Goal: Check status: Check status

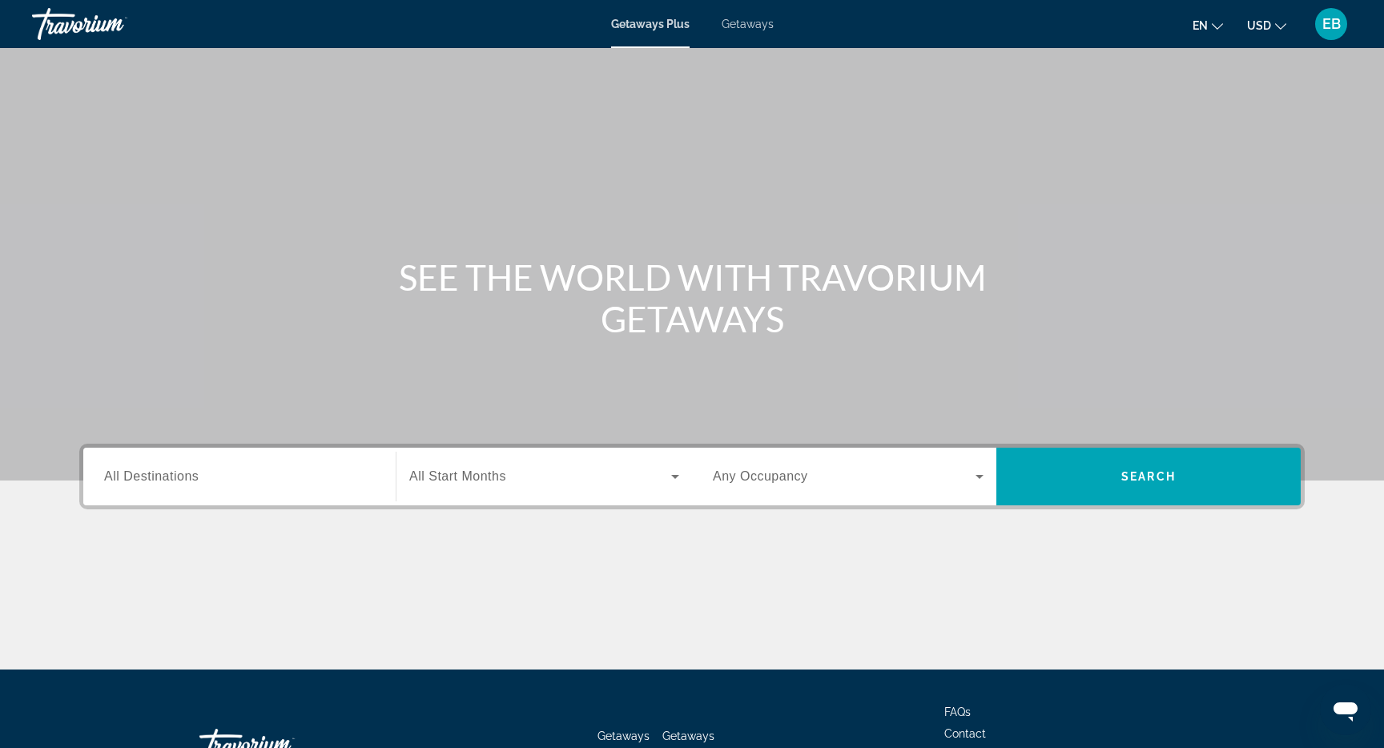
click at [1335, 25] on span "EB" at bounding box center [1331, 24] width 18 height 16
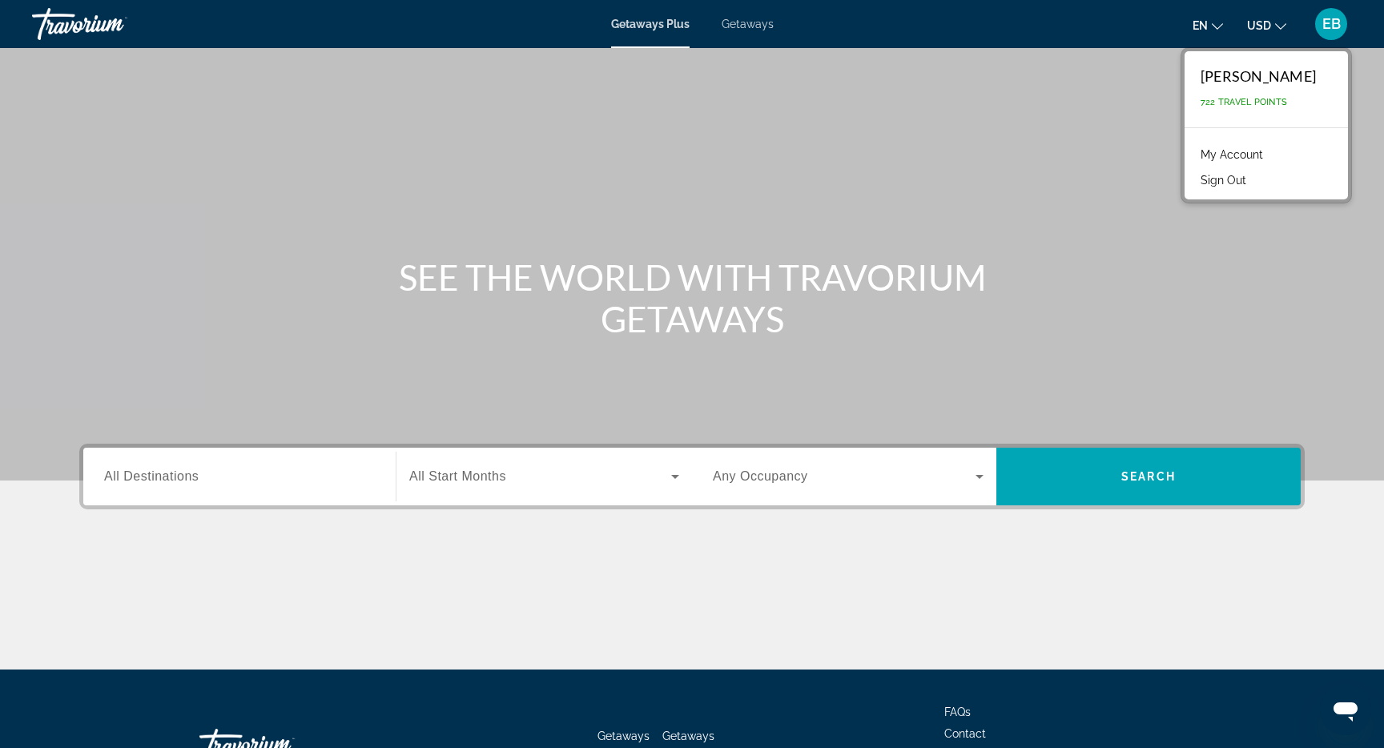
click at [1237, 152] on link "My Account" at bounding box center [1231, 154] width 78 height 21
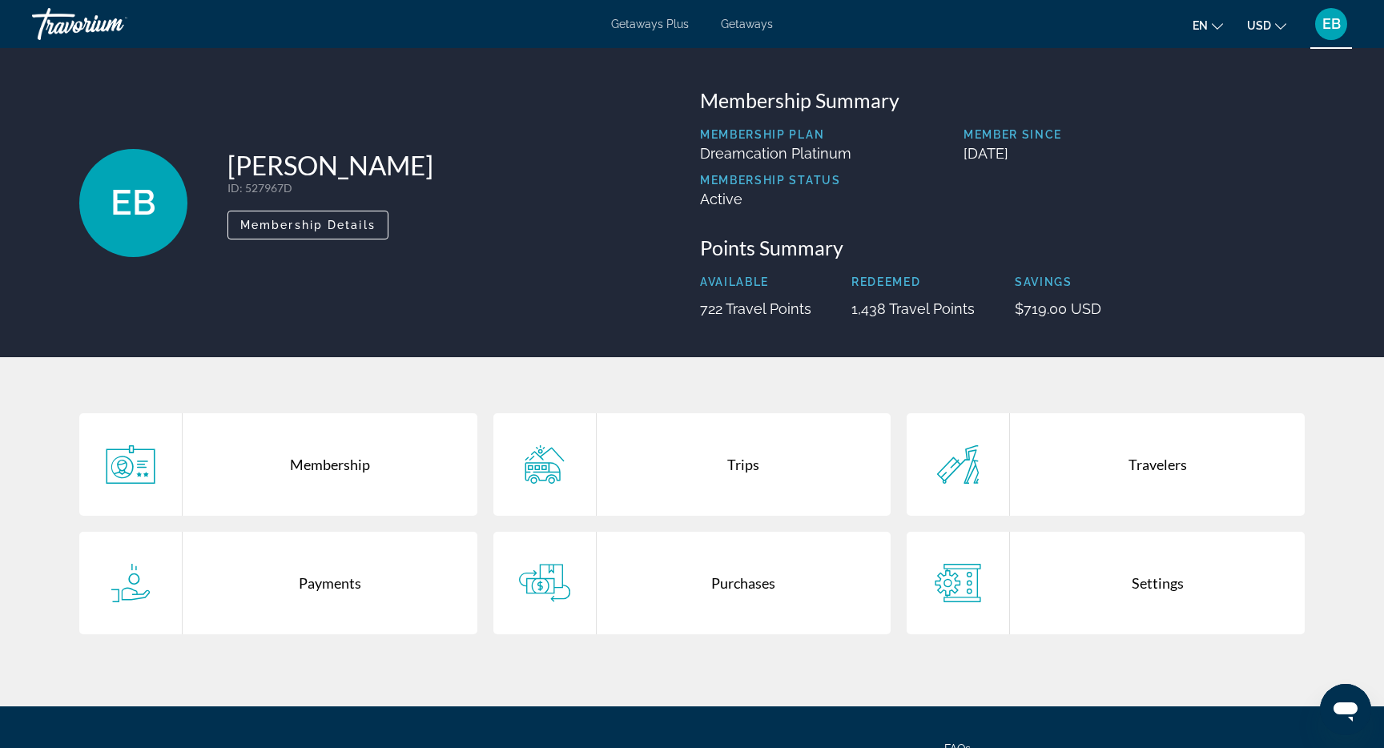
click at [742, 469] on div "Trips" at bounding box center [743, 464] width 295 height 102
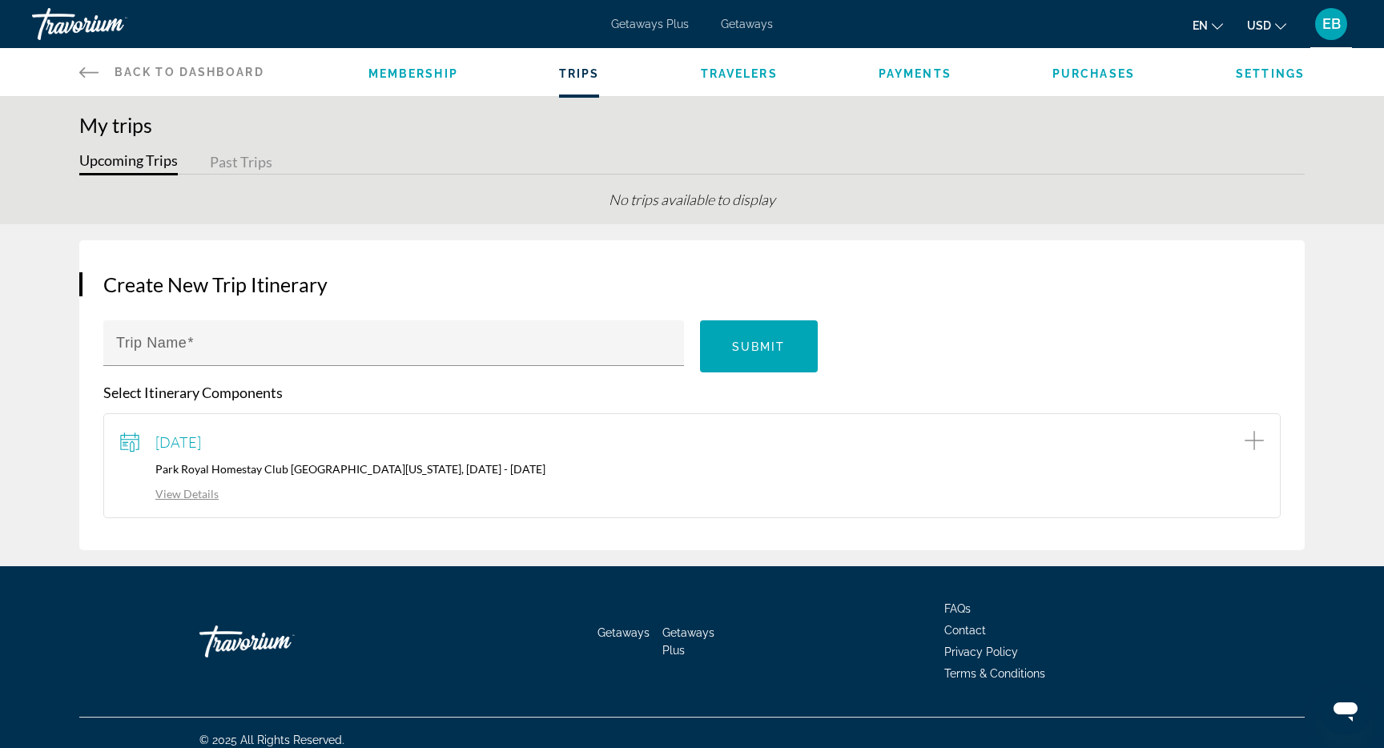
click at [412, 456] on div "September 13, 2025 Park Royal Homestay Club Cala Puerto Rico, 09/13/2025 - 09/2…" at bounding box center [691, 465] width 1143 height 71
click at [205, 496] on link "View Details" at bounding box center [169, 494] width 98 height 14
click at [1082, 70] on span "Purchases" at bounding box center [1093, 73] width 82 height 13
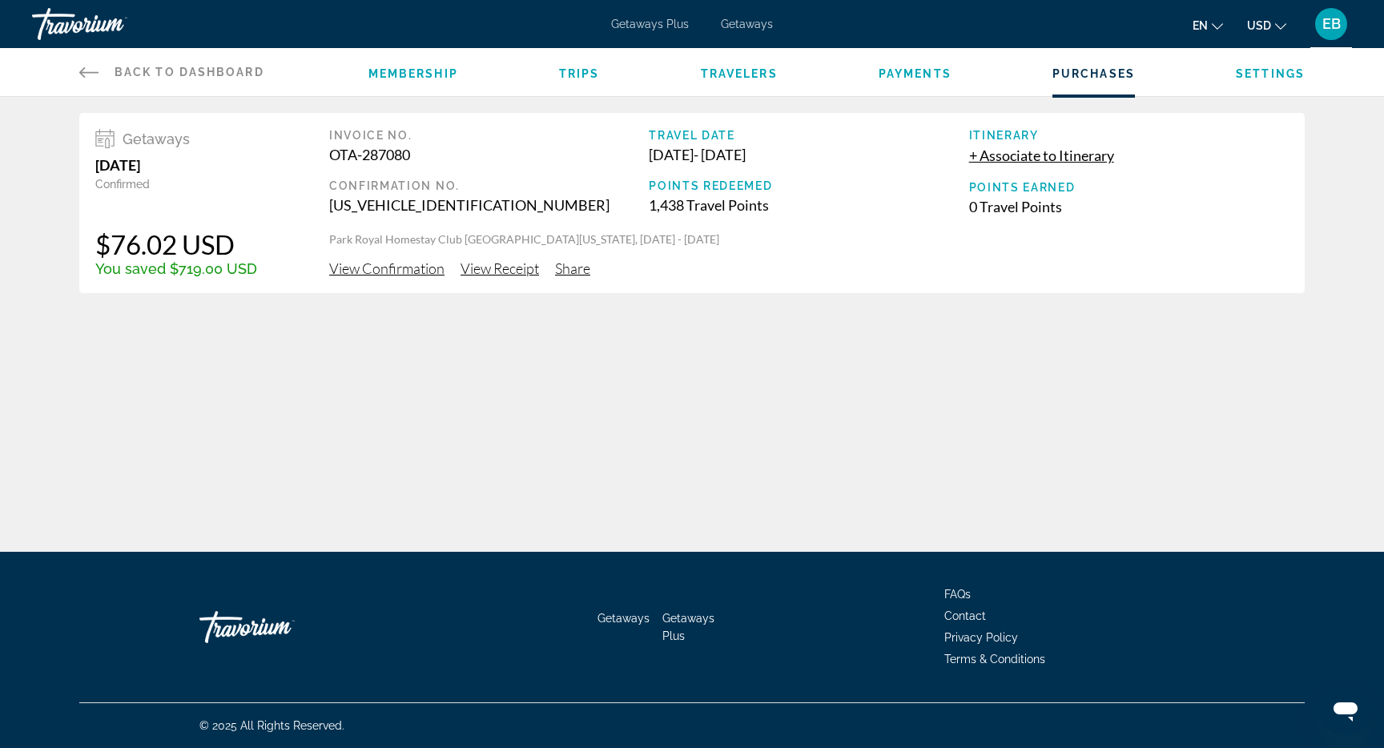
click at [388, 271] on span "View Confirmation" at bounding box center [386, 268] width 115 height 18
click at [509, 271] on span "View Receipt" at bounding box center [499, 268] width 78 height 18
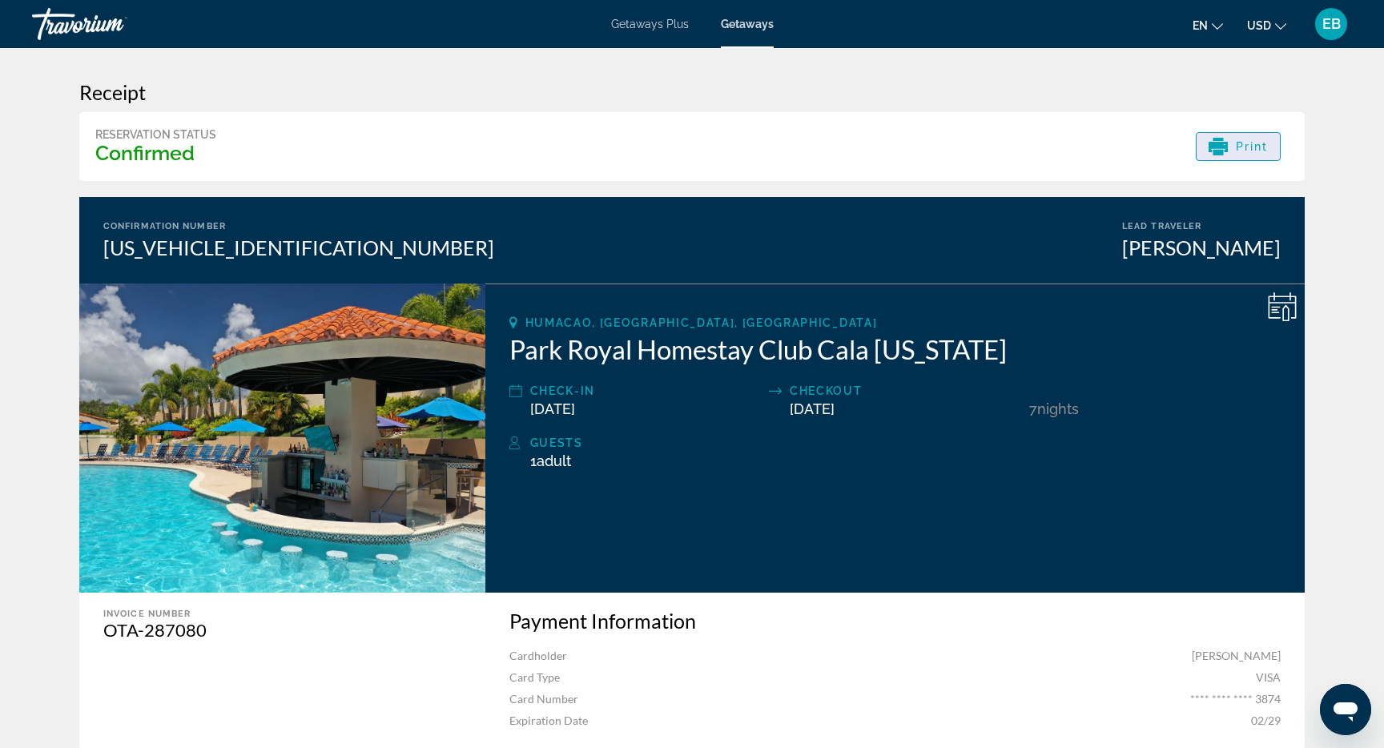
click at [1227, 147] on icon "Main content" at bounding box center [1217, 147] width 19 height 10
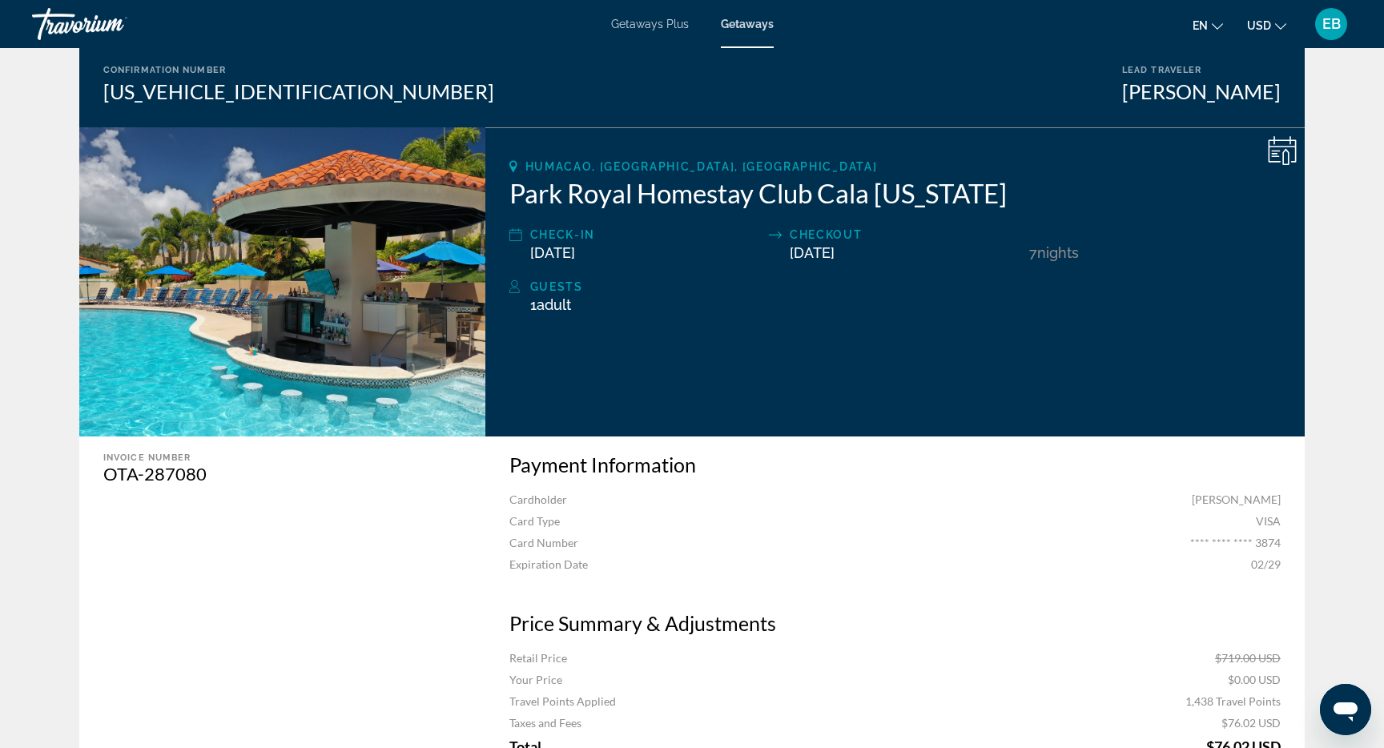
scroll to position [155, 0]
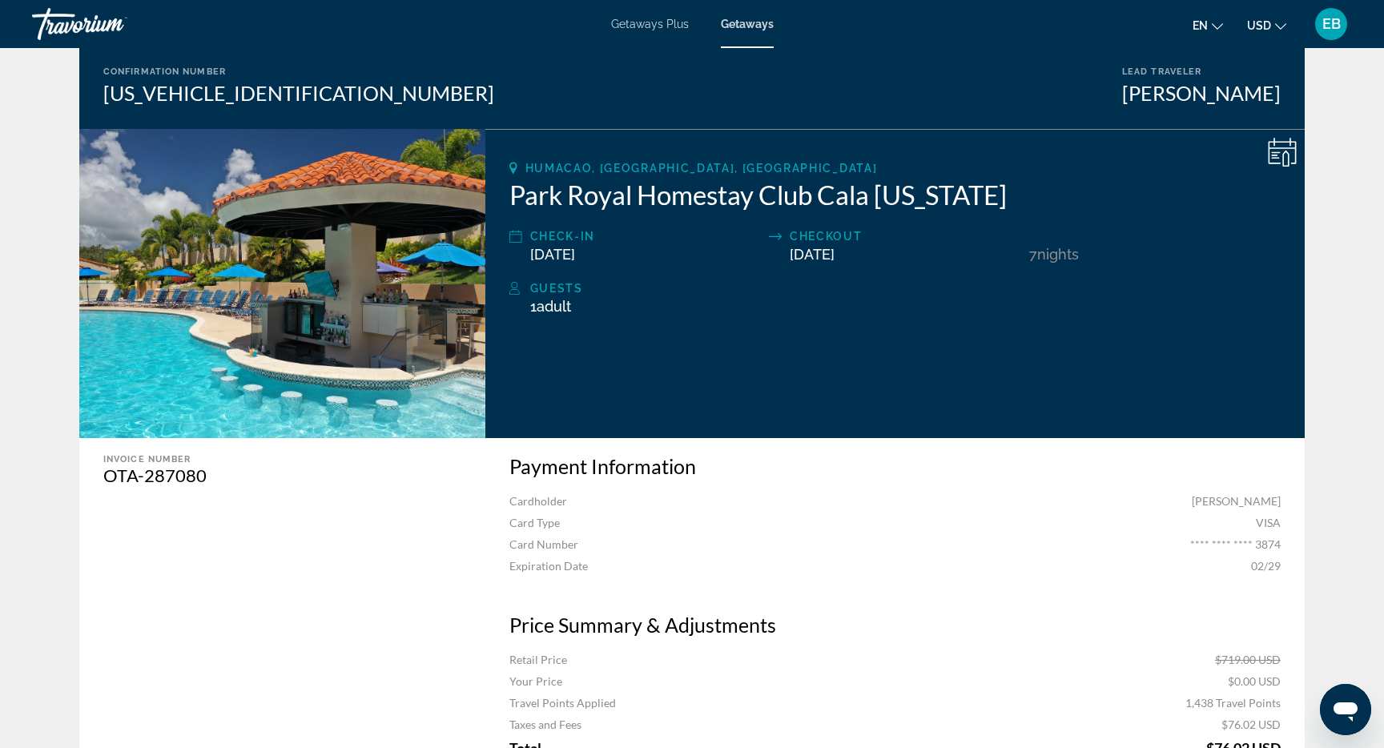
drag, startPoint x: 706, startPoint y: 328, endPoint x: 576, endPoint y: 311, distance: 131.6
click at [576, 311] on div "Humacao, PR, USA Park Royal Homestay Club Cala Puerto Rico Check-In 09/13/2025 …" at bounding box center [894, 283] width 819 height 309
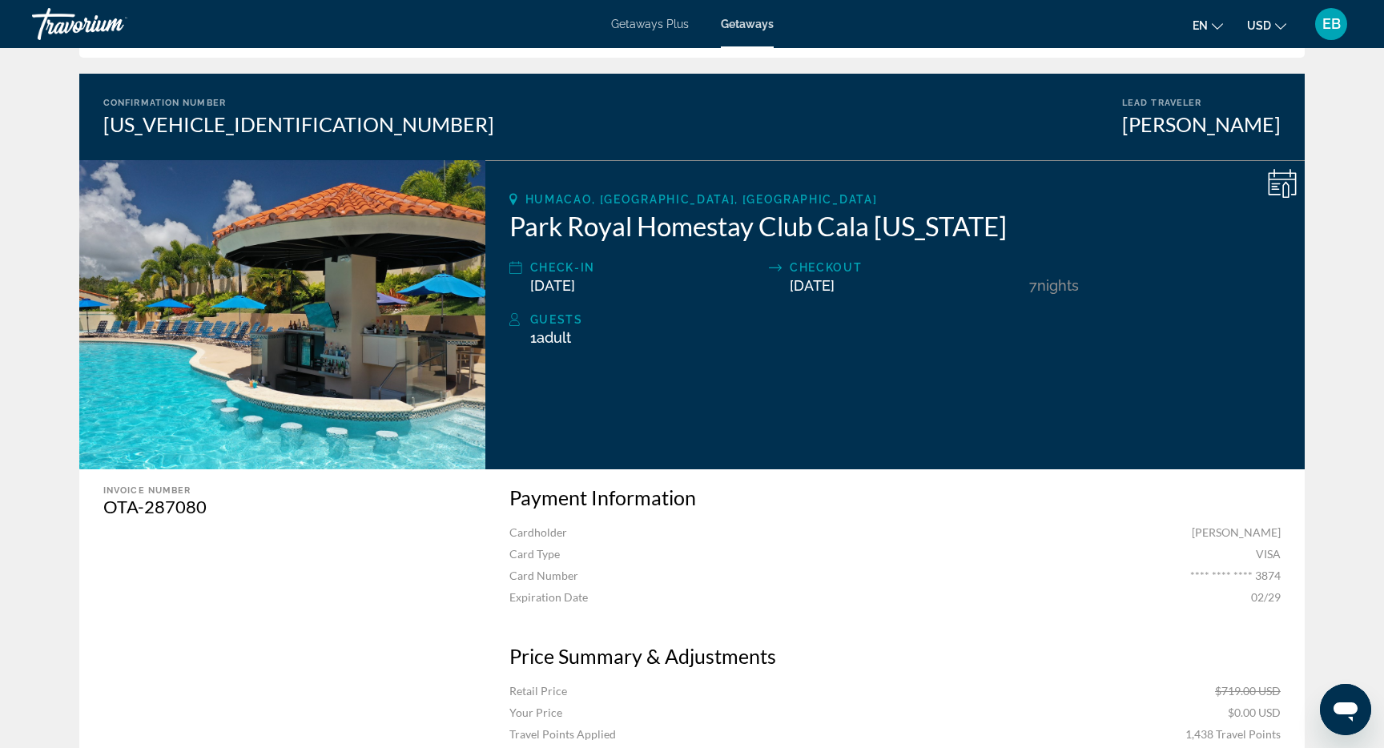
scroll to position [114, 0]
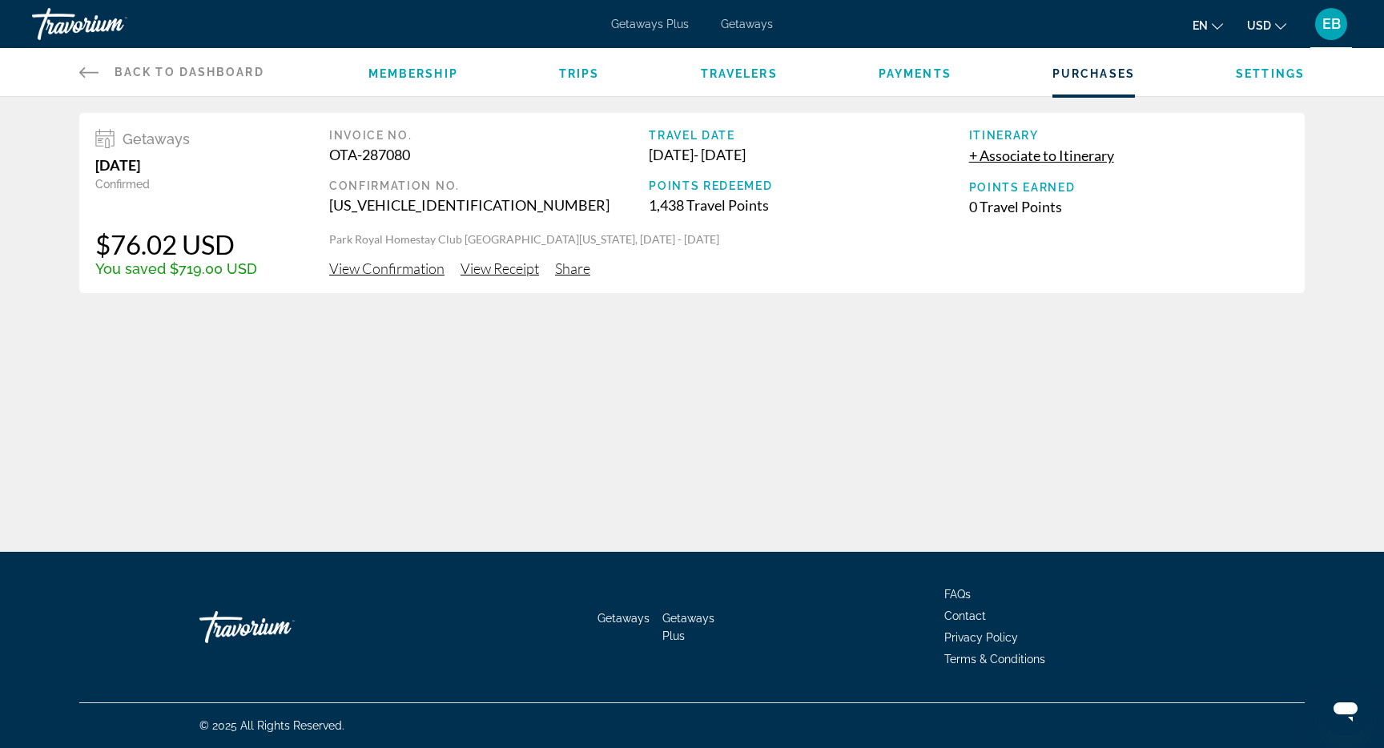
click at [88, 70] on icon "Main content" at bounding box center [88, 71] width 19 height 19
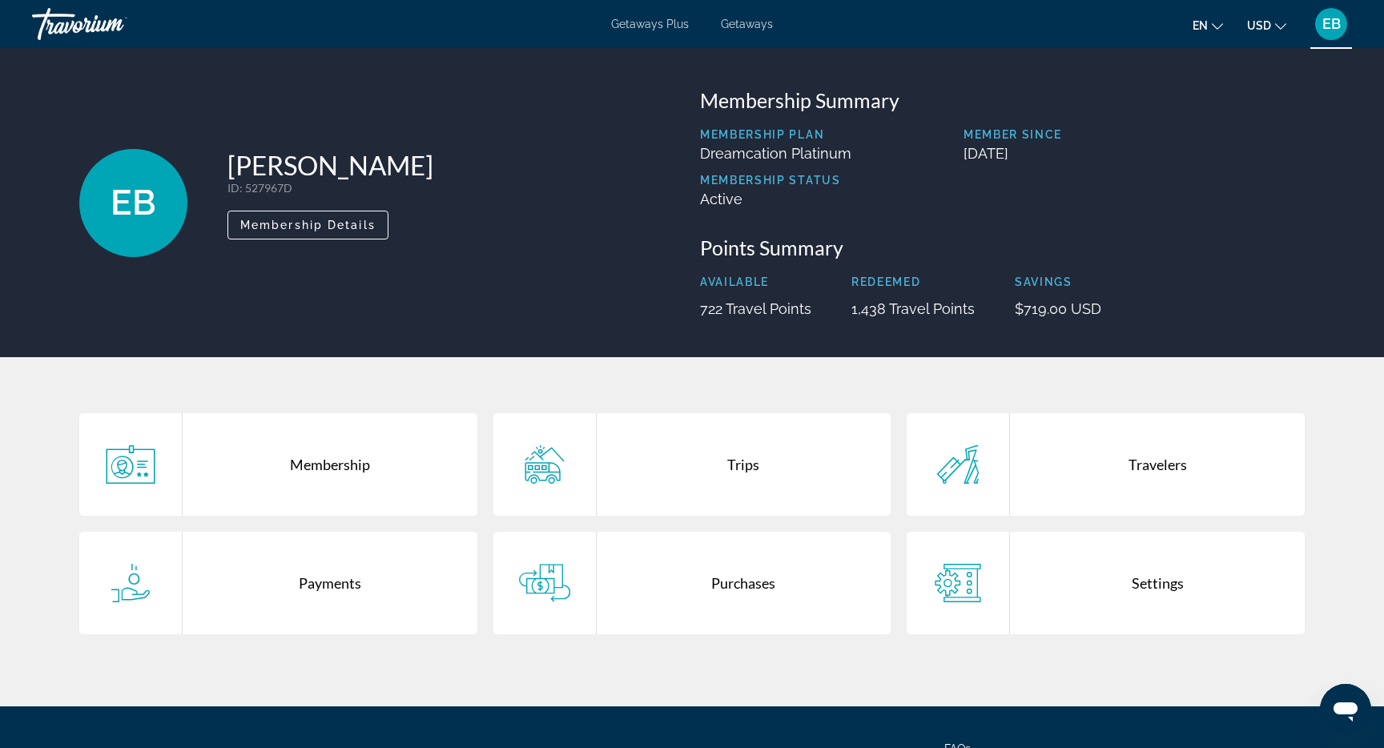
click at [745, 454] on div "Trips" at bounding box center [743, 464] width 295 height 102
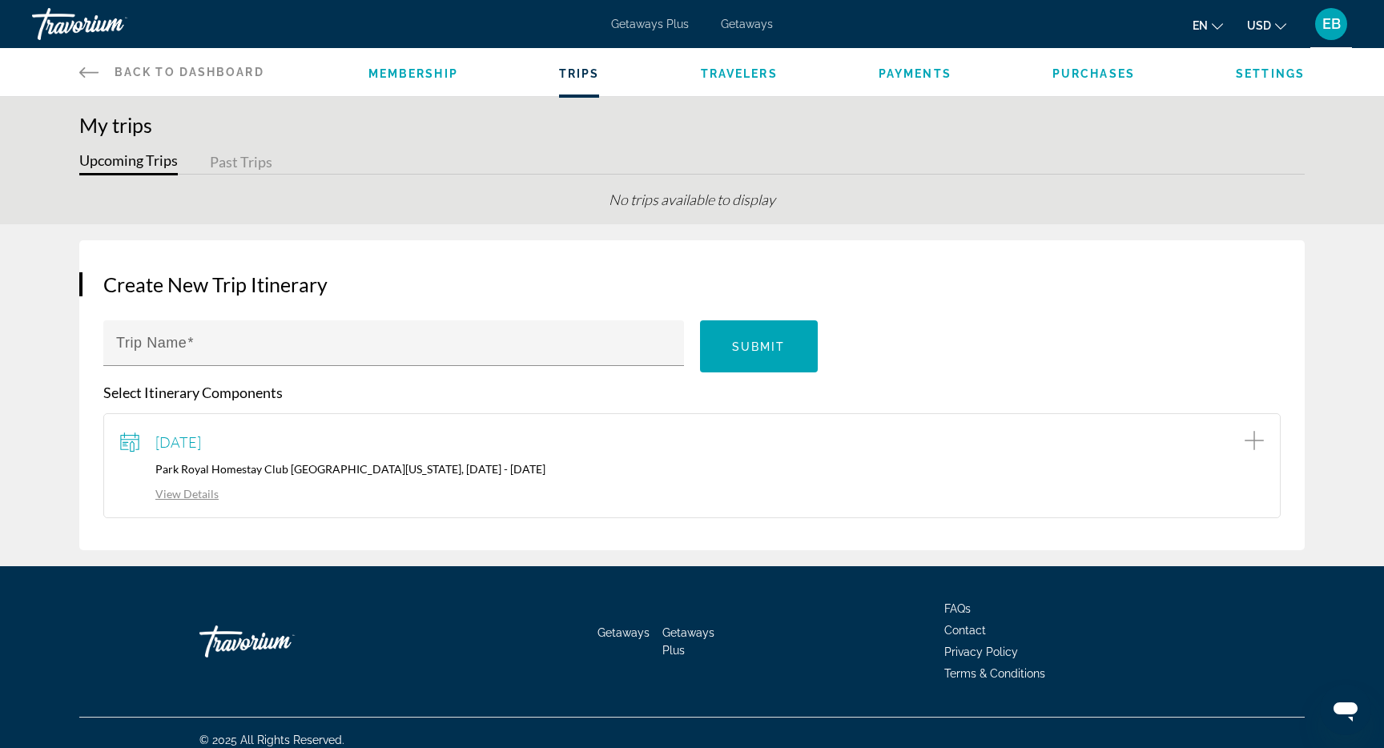
click at [194, 497] on link "View Details" at bounding box center [169, 494] width 98 height 14
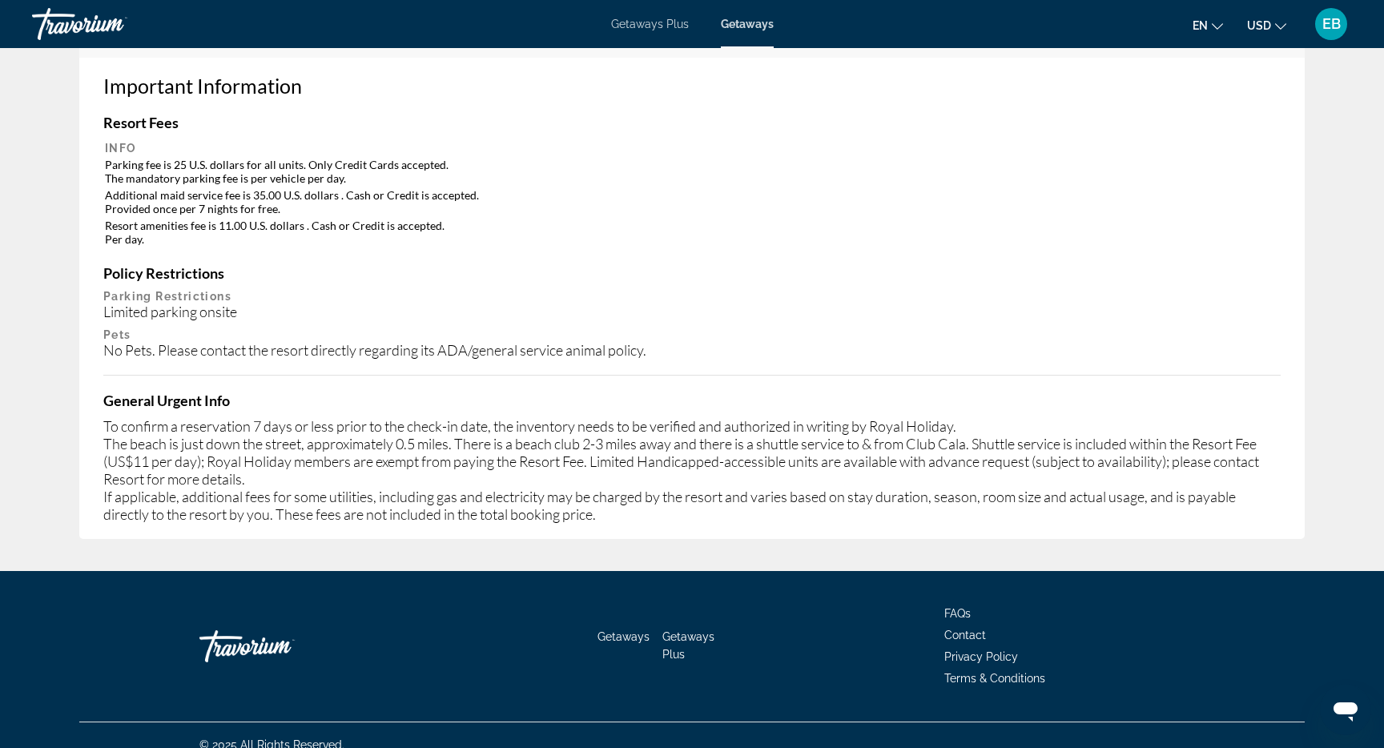
scroll to position [765, 0]
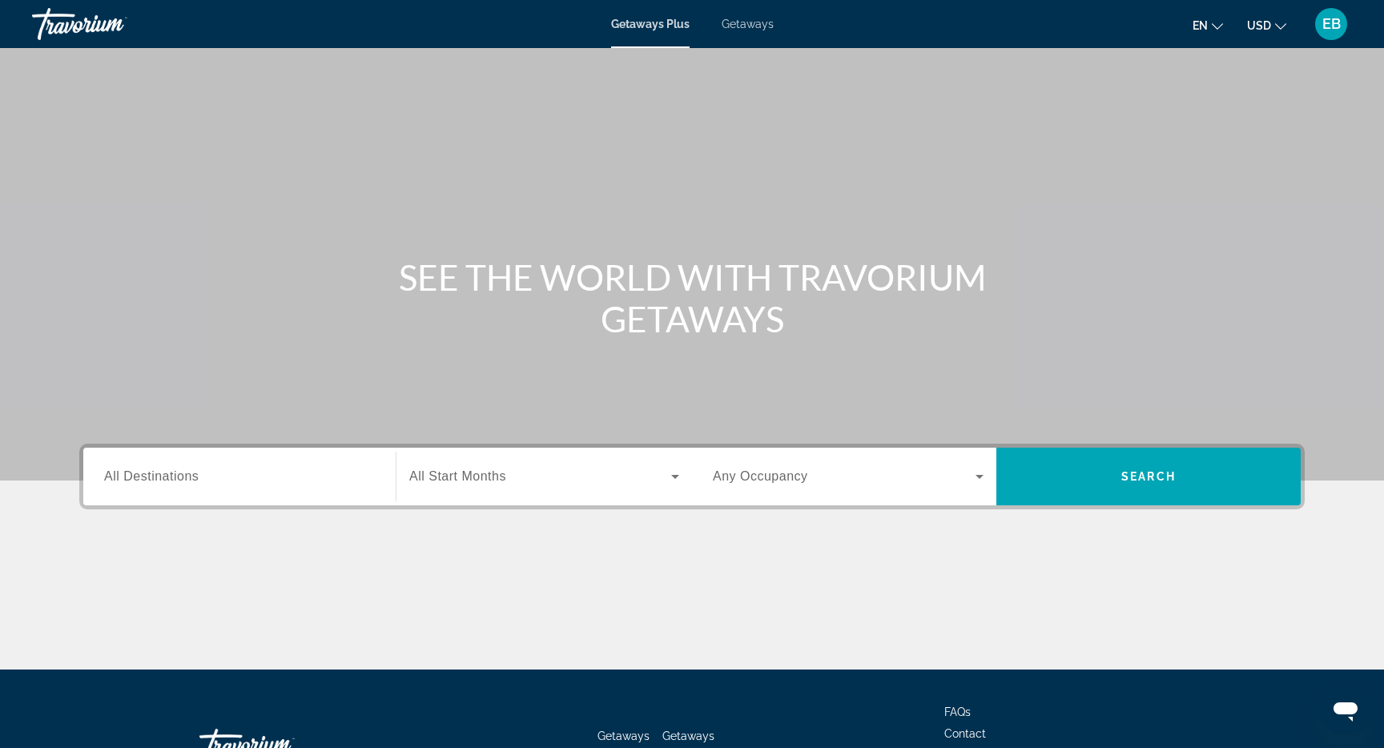
click at [1335, 20] on span "EB" at bounding box center [1331, 24] width 18 height 16
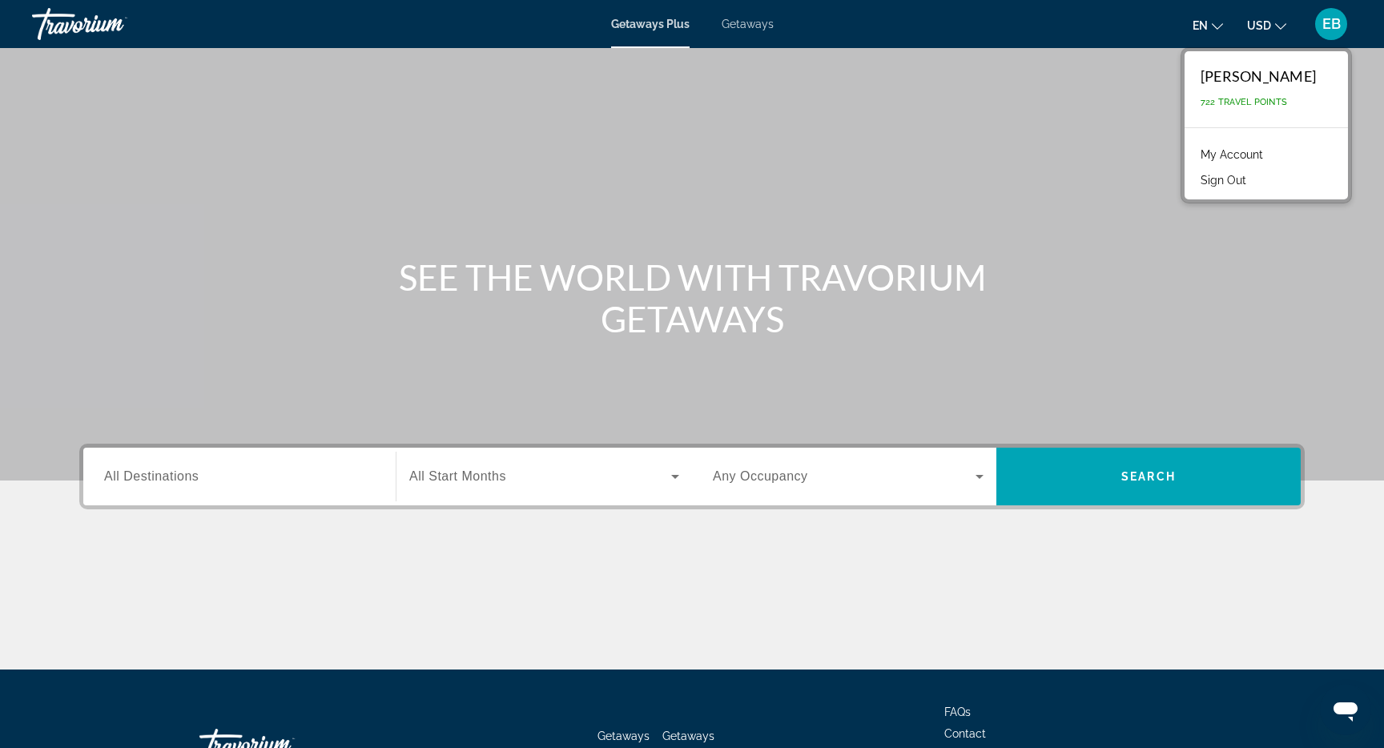
click at [1220, 153] on link "My Account" at bounding box center [1231, 154] width 78 height 21
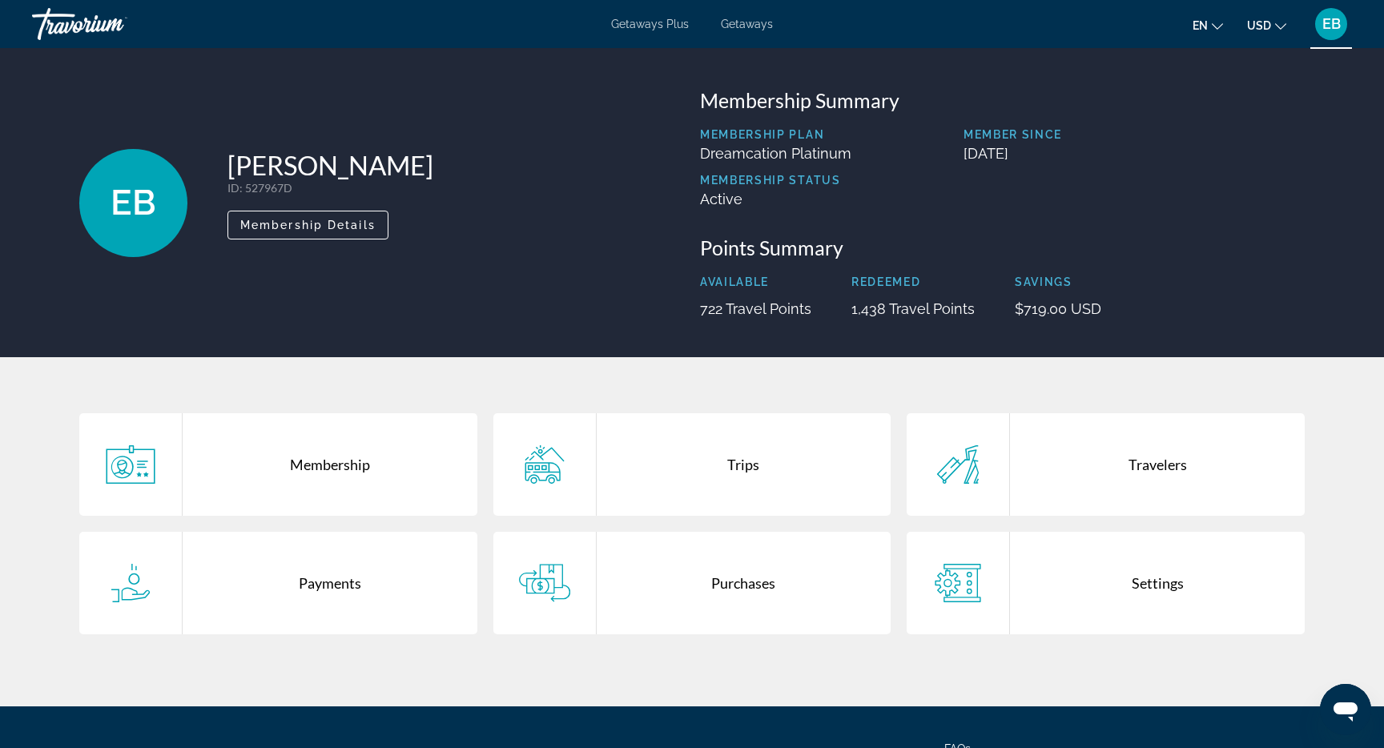
click at [721, 579] on div "Purchases" at bounding box center [743, 583] width 295 height 102
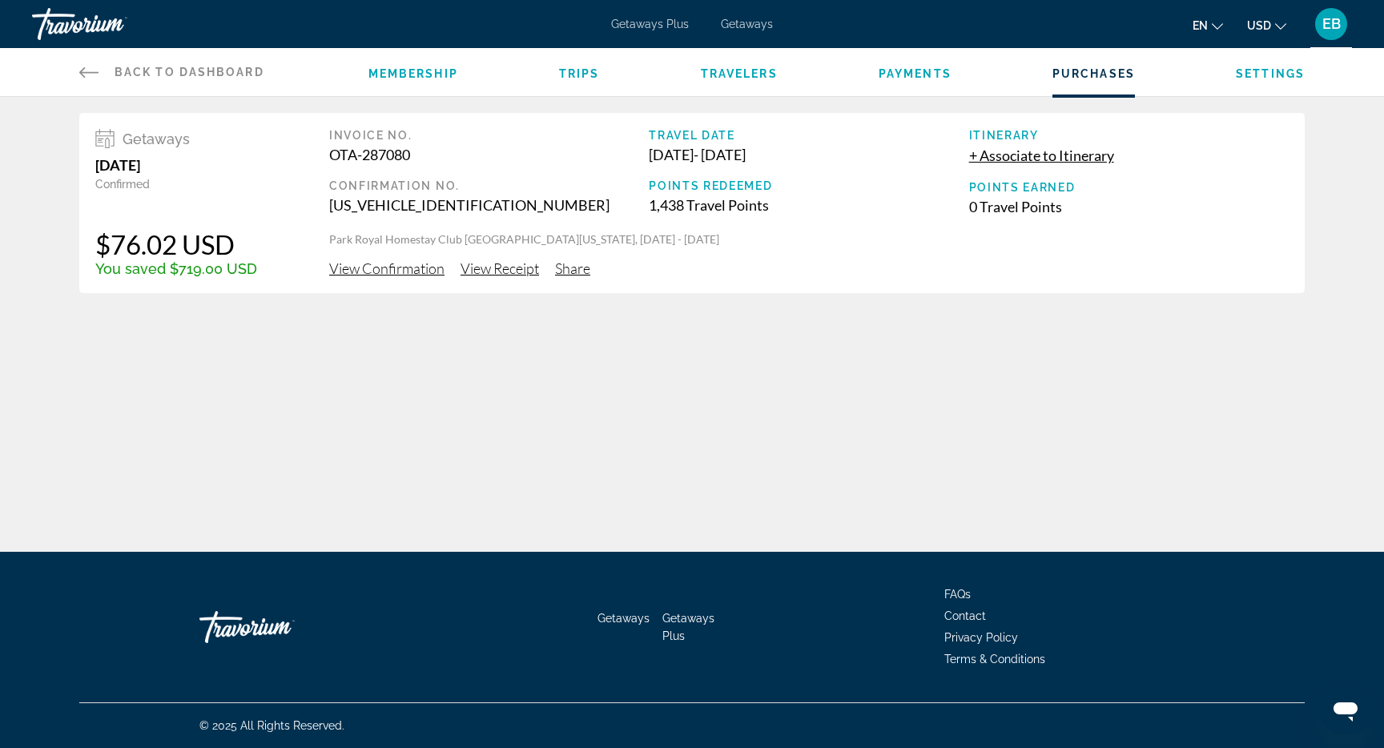
click at [406, 270] on span "View Confirmation" at bounding box center [386, 268] width 115 height 18
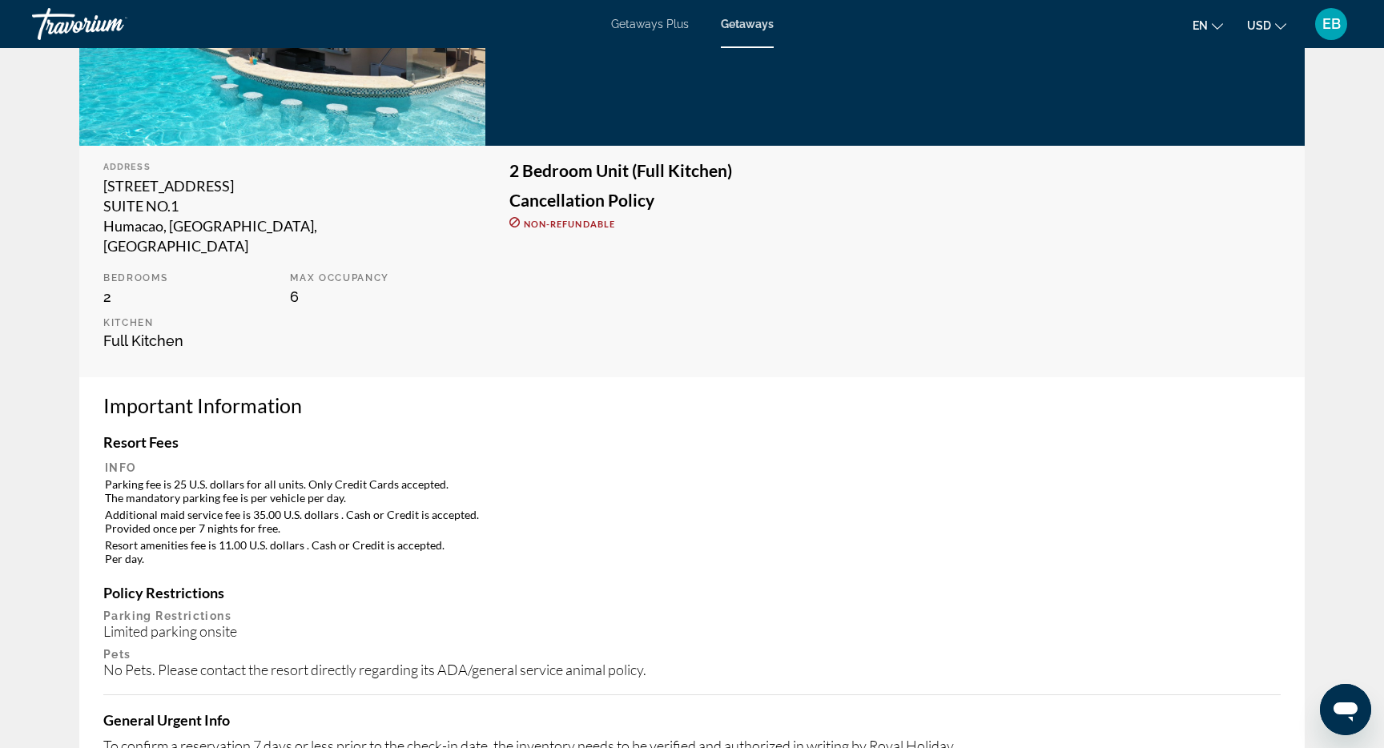
scroll to position [451, 0]
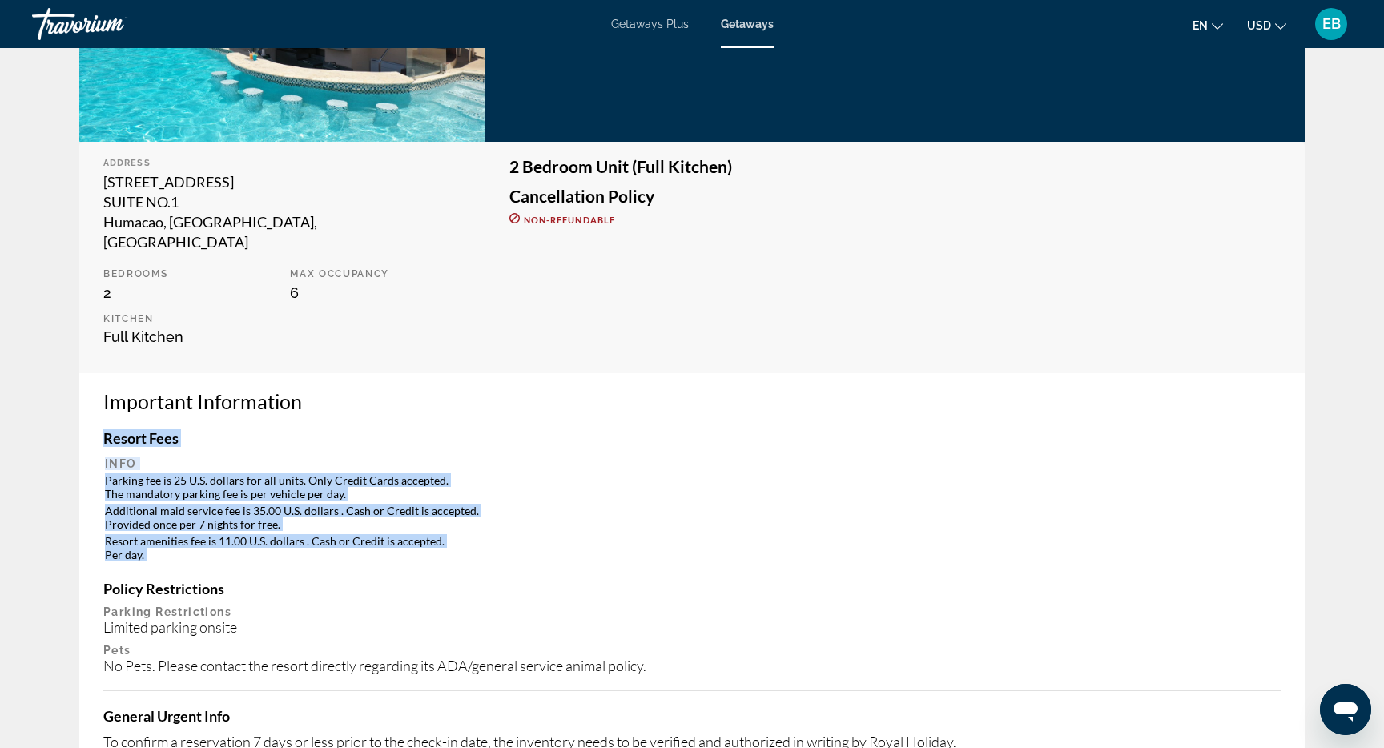
drag, startPoint x: 100, startPoint y: 420, endPoint x: 462, endPoint y: 544, distance: 382.8
click at [462, 544] on div "Important Information Resort Fees Info Parking fee is 25 U.S. dollars for all u…" at bounding box center [691, 613] width 1225 height 481
copy div "Resort Fees Info Parking fee is 25 U.S. dollars for all units. Only Credit Card…"
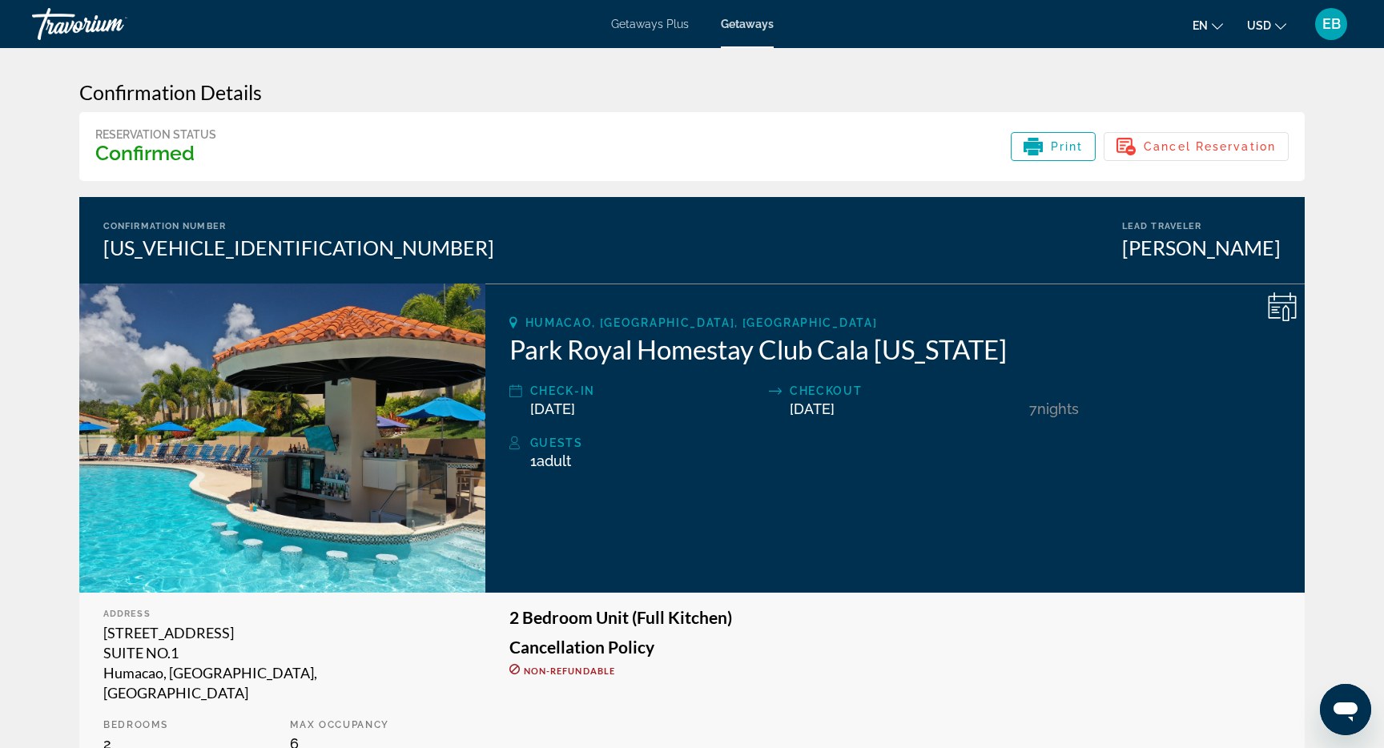
scroll to position [0, 0]
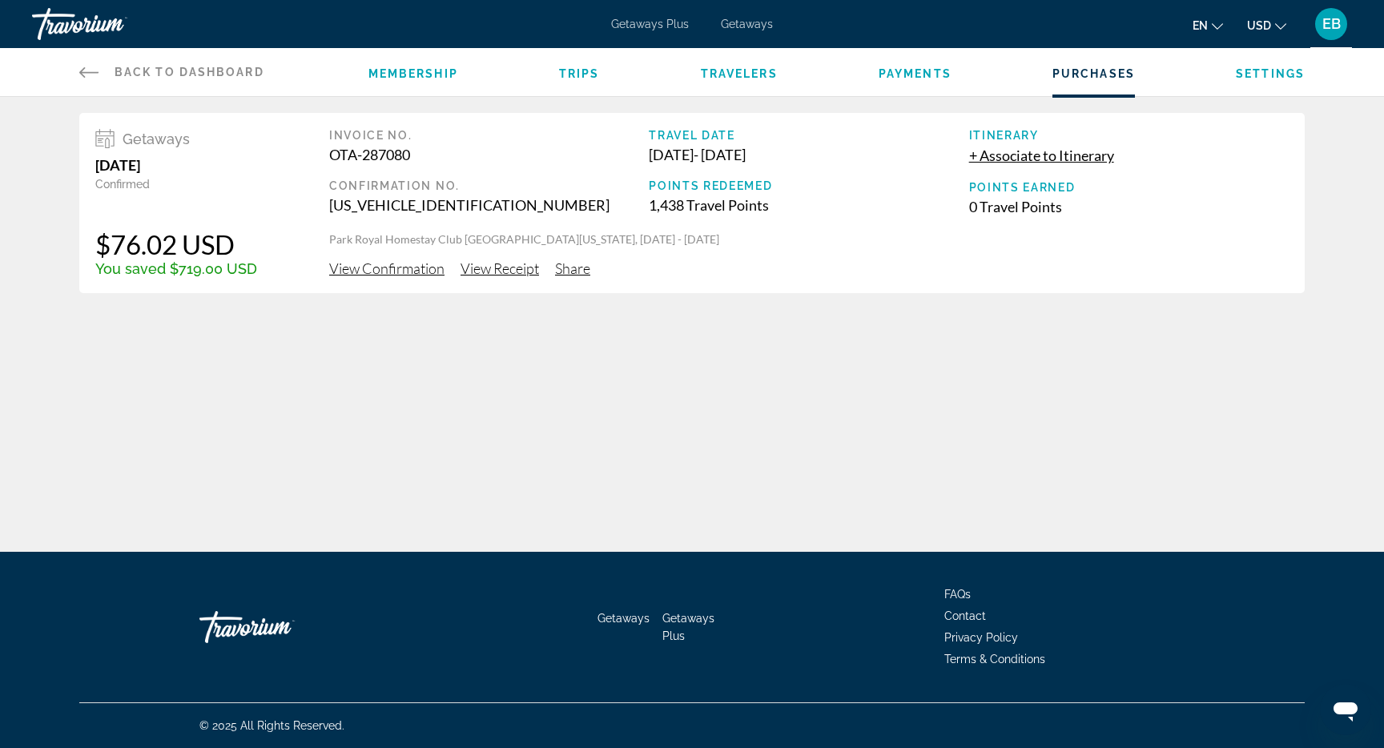
click at [499, 269] on span "View Receipt" at bounding box center [499, 268] width 78 height 18
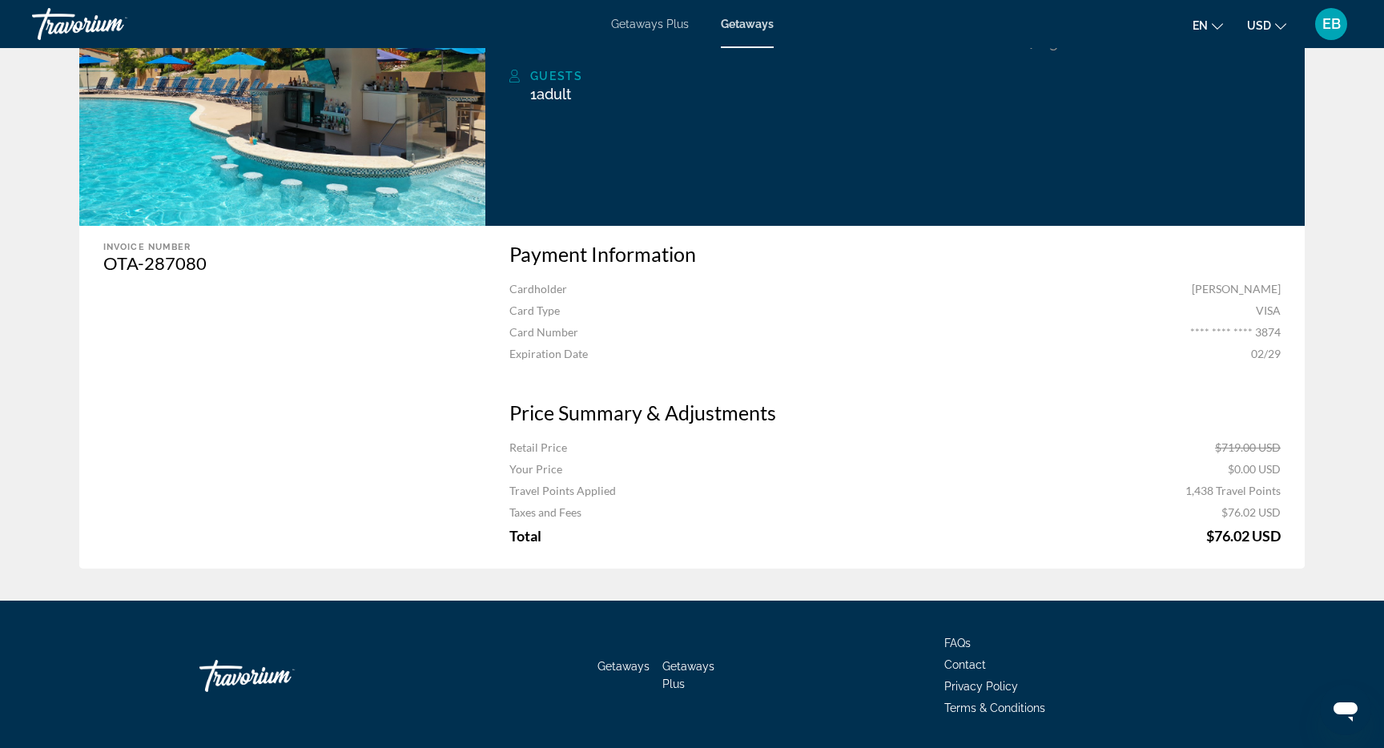
scroll to position [378, 0]
